Goal: Contribute content

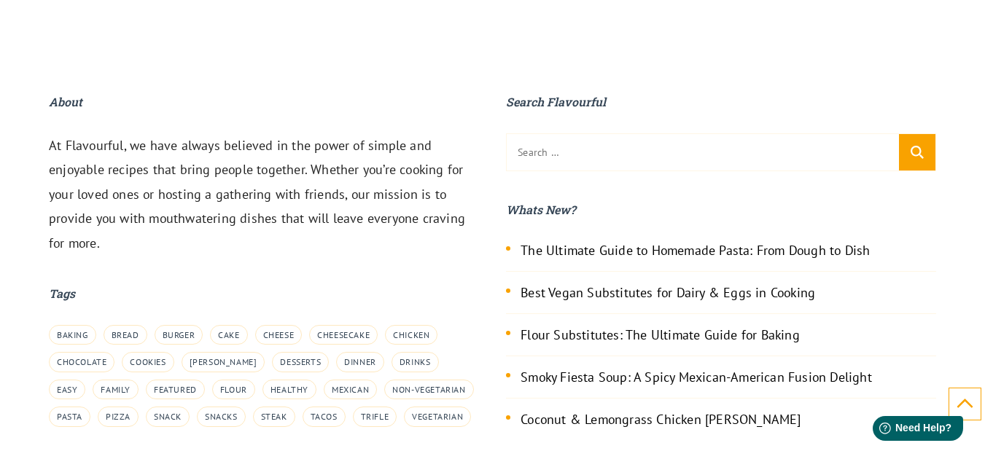
scroll to position [2421, 0]
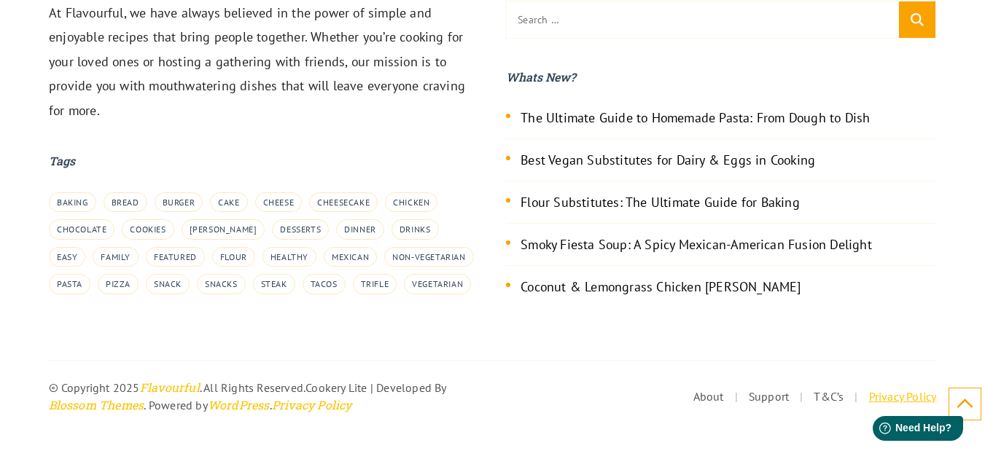
click at [919, 400] on link "Privacy Policy" at bounding box center [903, 396] width 68 height 15
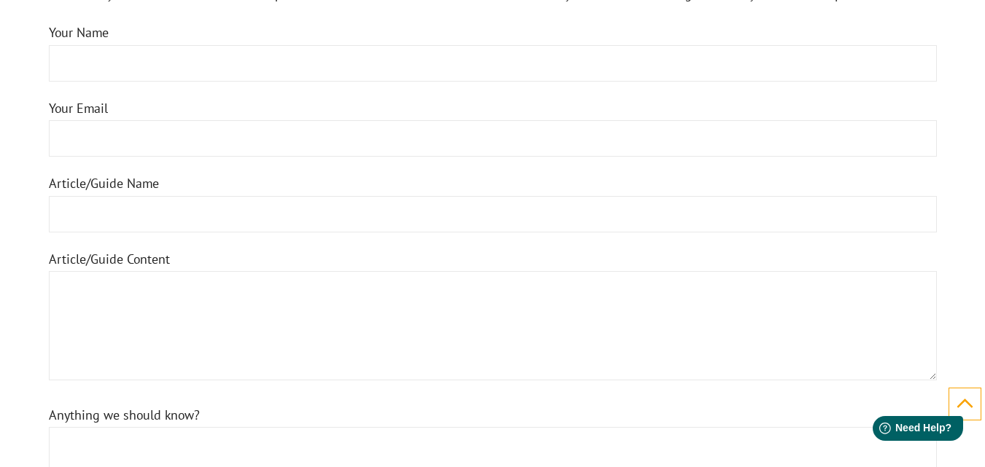
scroll to position [1400, 0]
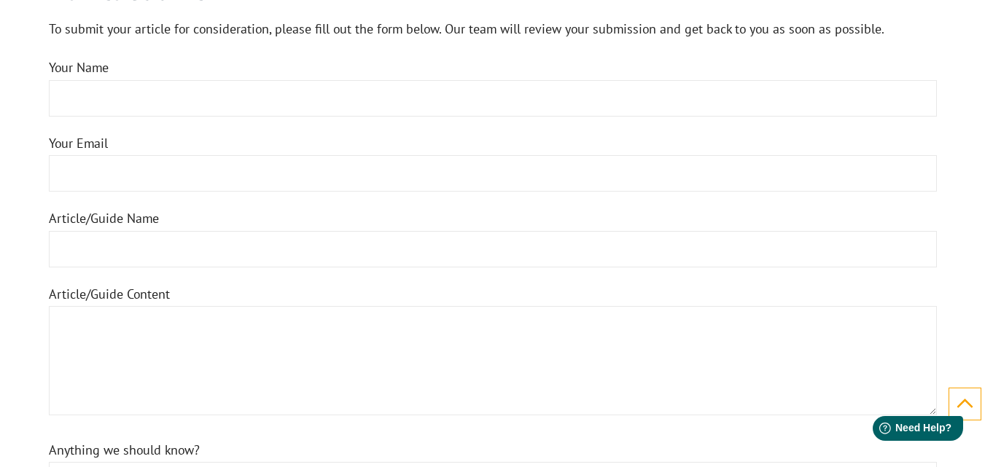
click at [187, 172] on input "Your Email" at bounding box center [493, 173] width 888 height 36
type input "[EMAIL_ADDRESS][DOMAIN_NAME]"
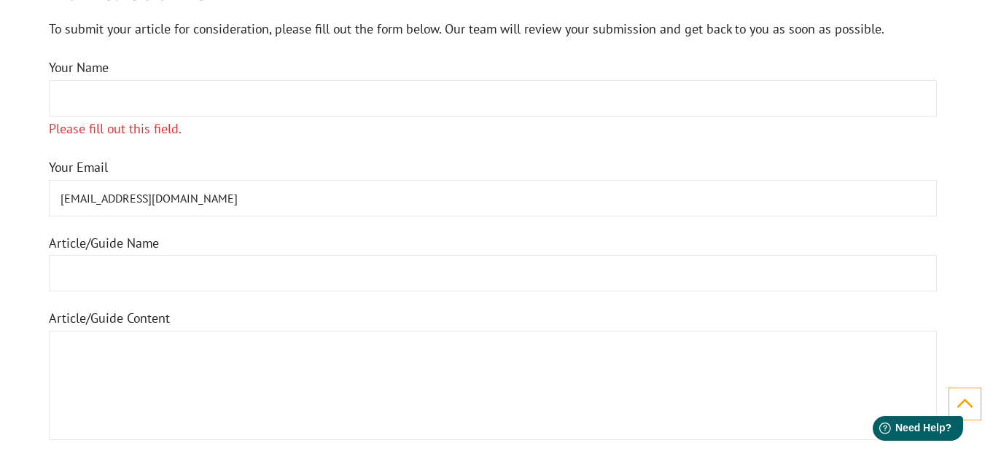
click at [137, 98] on input "Your Name Please fill out this field." at bounding box center [493, 98] width 888 height 36
type input "izhar"
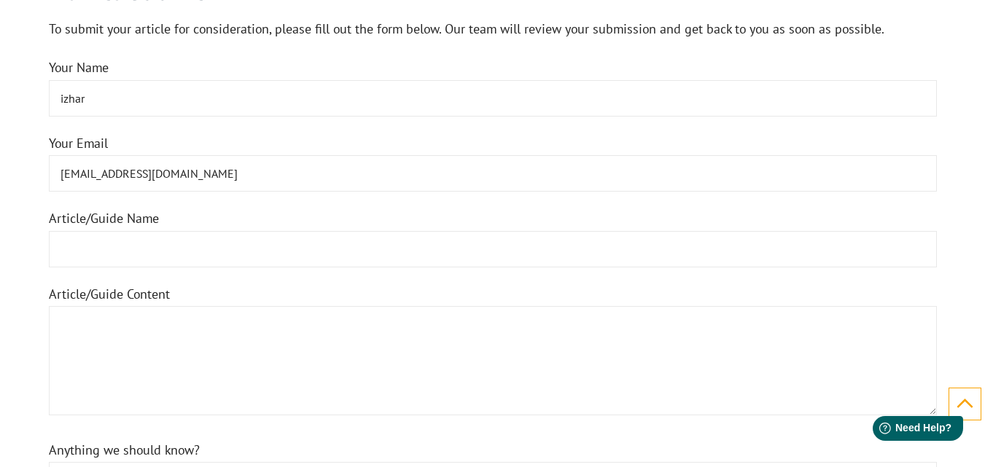
click at [132, 328] on textarea "Article/Guide Content" at bounding box center [493, 360] width 888 height 109
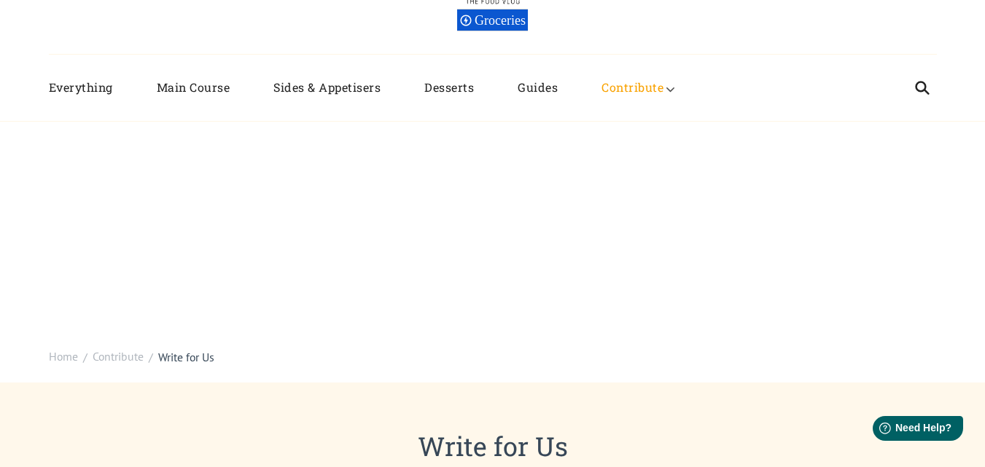
scroll to position [15, 0]
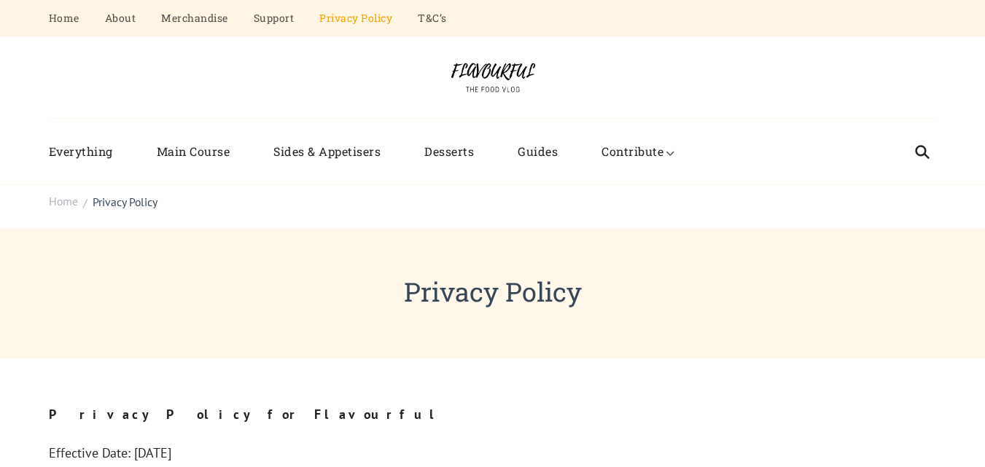
click at [804, 234] on header "Privacy Policy" at bounding box center [492, 293] width 985 height 130
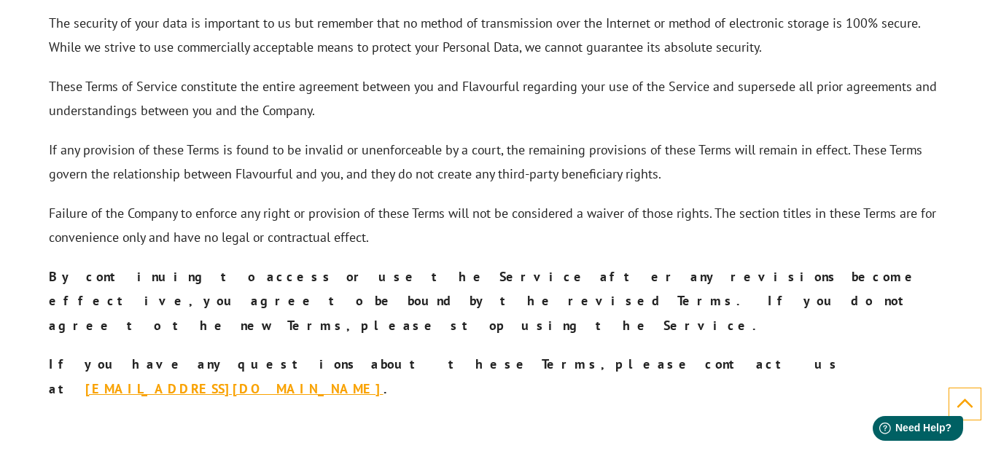
scroll to position [4501, 0]
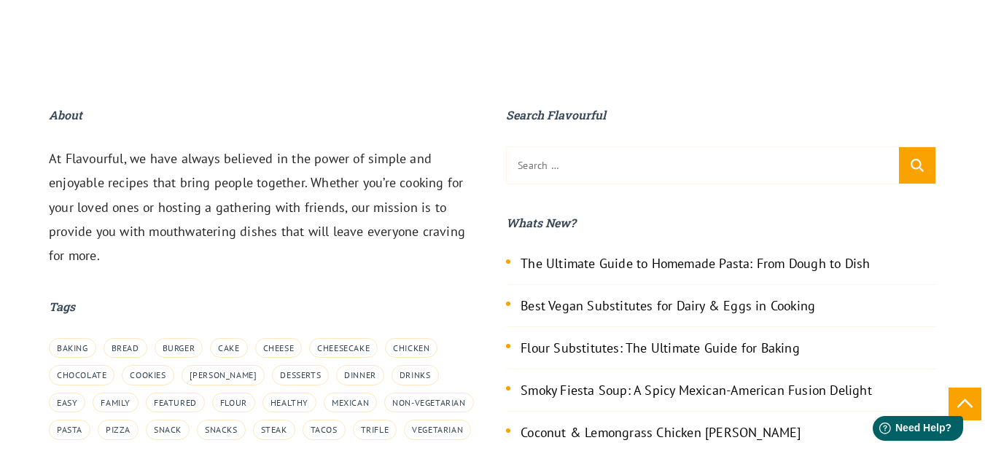
click at [965, 404] on icon at bounding box center [965, 403] width 18 height 18
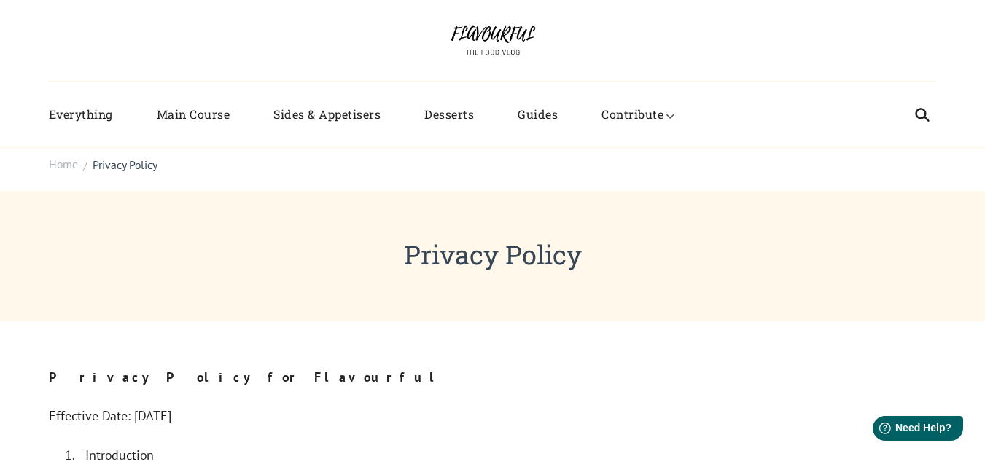
scroll to position [0, 0]
